Goal: Information Seeking & Learning: Learn about a topic

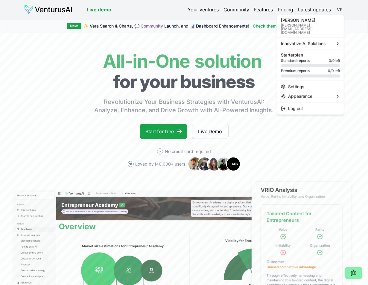
click at [338, 8] on html "We value your privacy We use cookies to enhance your browsing experience, serve…" at bounding box center [184, 142] width 368 height 285
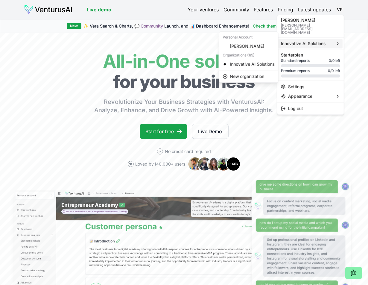
click at [306, 41] on span "Innovative AI Solutions" at bounding box center [303, 44] width 45 height 6
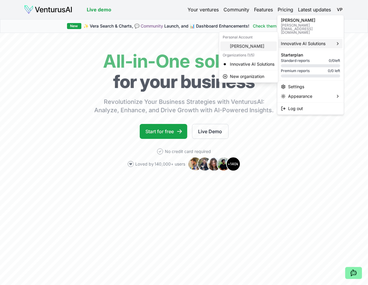
click at [244, 45] on div "[PERSON_NAME]" at bounding box center [249, 46] width 57 height 10
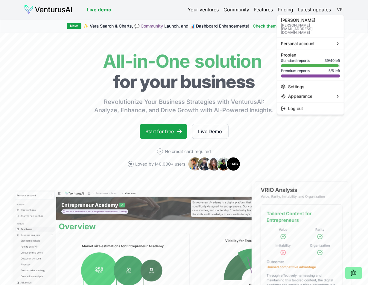
click at [339, 8] on html "We value your privacy We use cookies to enhance your browsing experience, serve…" at bounding box center [184, 142] width 368 height 285
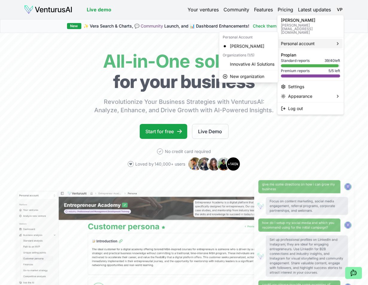
click at [322, 39] on div "Personal account" at bounding box center [311, 44] width 64 height 10
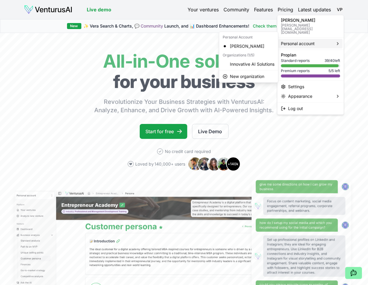
click at [326, 39] on div "Personal account" at bounding box center [311, 44] width 64 height 10
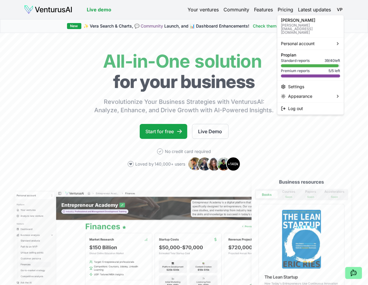
click at [352, 37] on html "We value your privacy We use cookies to enhance your browsing experience, serve…" at bounding box center [184, 142] width 368 height 285
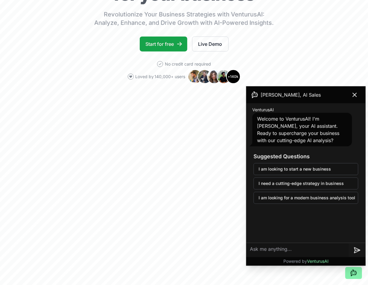
scroll to position [60, 0]
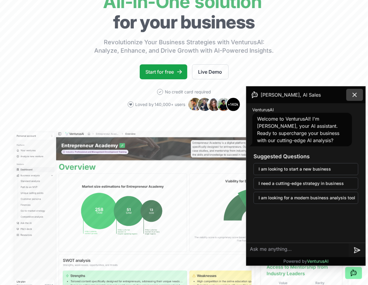
click at [353, 95] on icon at bounding box center [354, 94] width 7 height 7
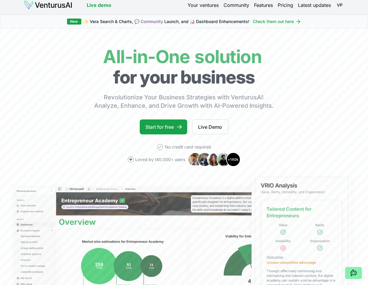
scroll to position [0, 0]
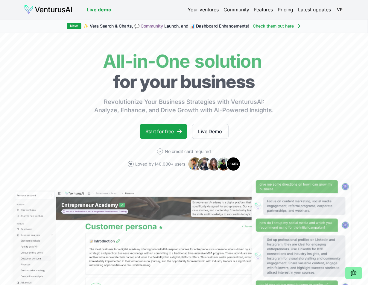
click at [200, 10] on link "Your ventures" at bounding box center [203, 9] width 31 height 7
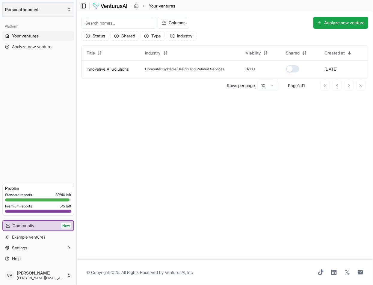
click at [67, 7] on button "Personal account" at bounding box center [38, 9] width 72 height 14
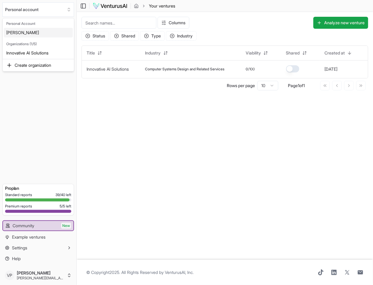
click at [34, 31] on div "[PERSON_NAME]" at bounding box center [38, 33] width 69 height 10
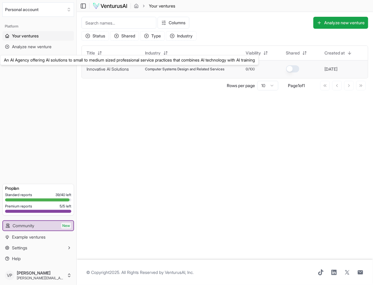
click at [117, 67] on link "Innovative AI Solutions" at bounding box center [107, 68] width 42 height 5
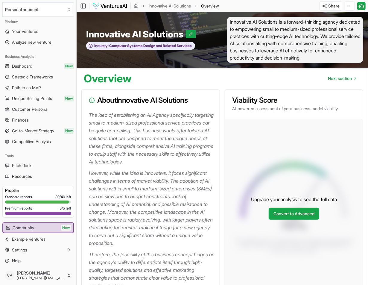
scroll to position [6, 0]
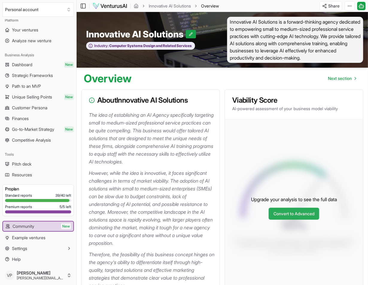
click at [301, 217] on link "Convert to Advanced" at bounding box center [294, 214] width 51 height 12
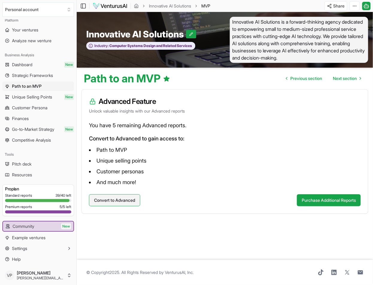
click at [117, 199] on button "Convert to Advanced" at bounding box center [114, 200] width 51 height 12
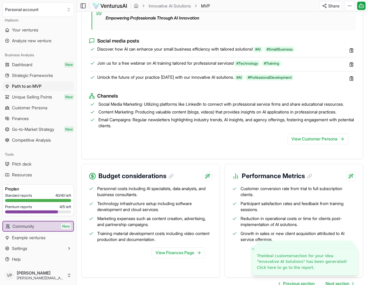
scroll to position [598, 0]
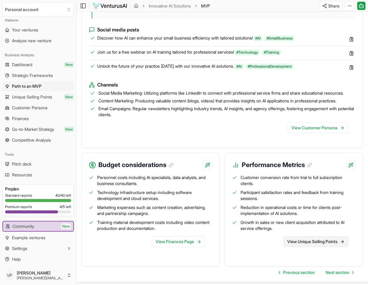
click at [308, 244] on link "View Unique Selling Points" at bounding box center [315, 241] width 65 height 11
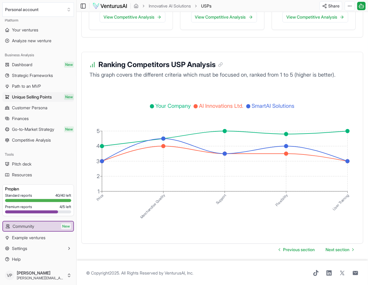
scroll to position [1157, 0]
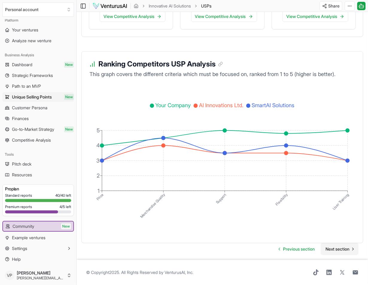
click at [334, 250] on span "Next section" at bounding box center [338, 249] width 24 height 6
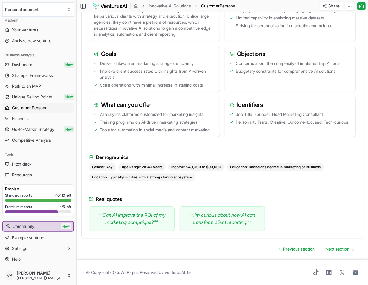
scroll to position [821, 0]
click at [338, 247] on span "Next section" at bounding box center [338, 249] width 24 height 6
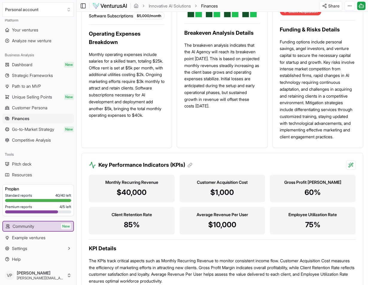
scroll to position [609, 0]
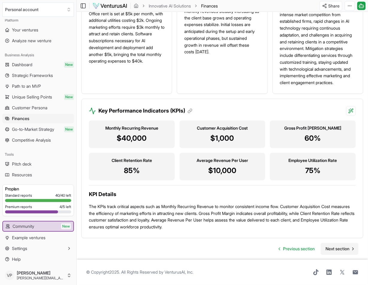
click at [339, 250] on span "Next section" at bounding box center [338, 249] width 24 height 6
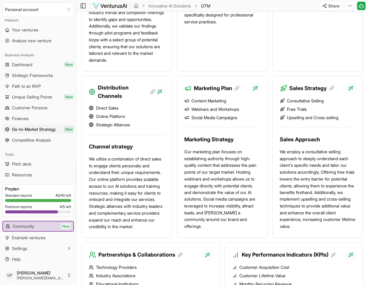
scroll to position [419, 0]
